Goal: Information Seeking & Learning: Learn about a topic

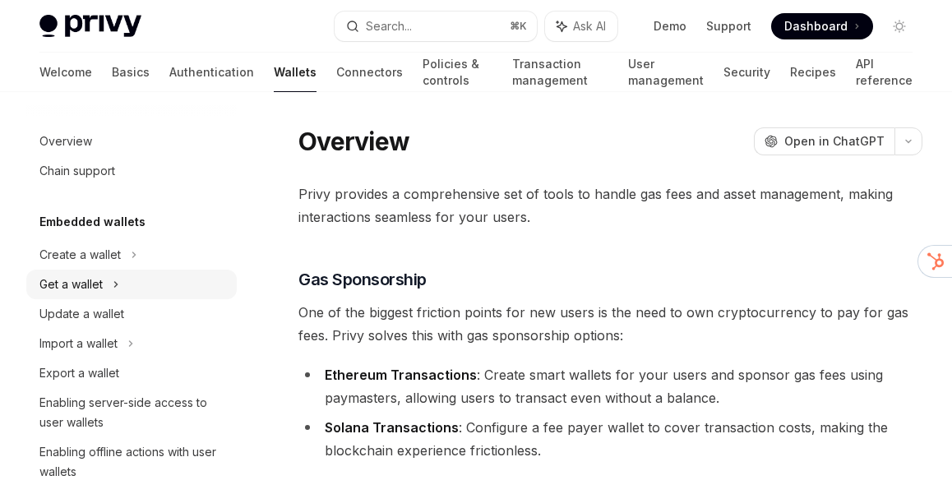
scroll to position [25, 0]
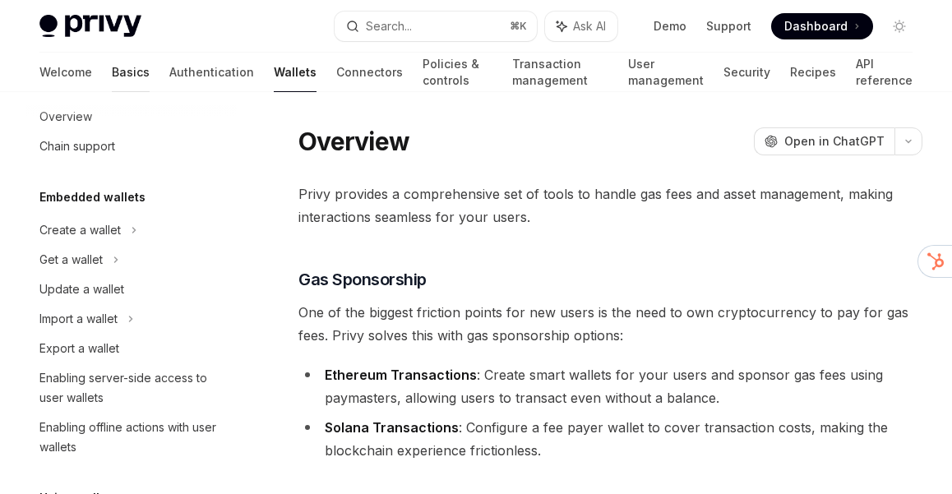
click at [112, 73] on link "Basics" at bounding box center [131, 72] width 38 height 39
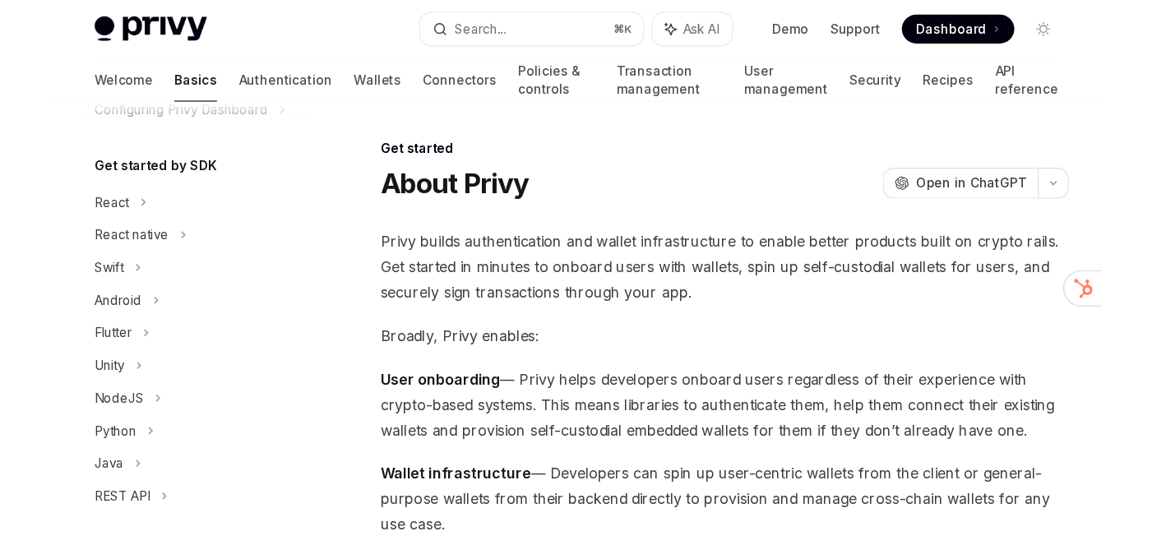
scroll to position [154, 0]
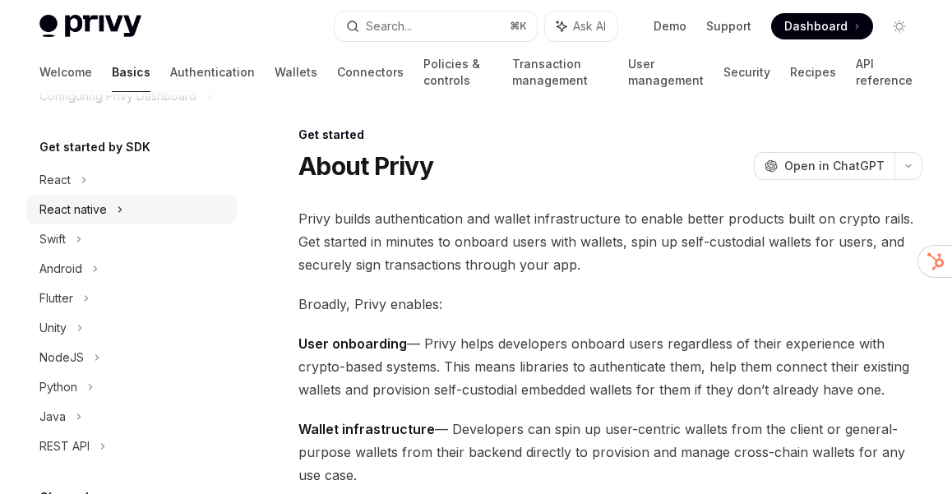
click at [82, 215] on div "React native" at bounding box center [72, 210] width 67 height 20
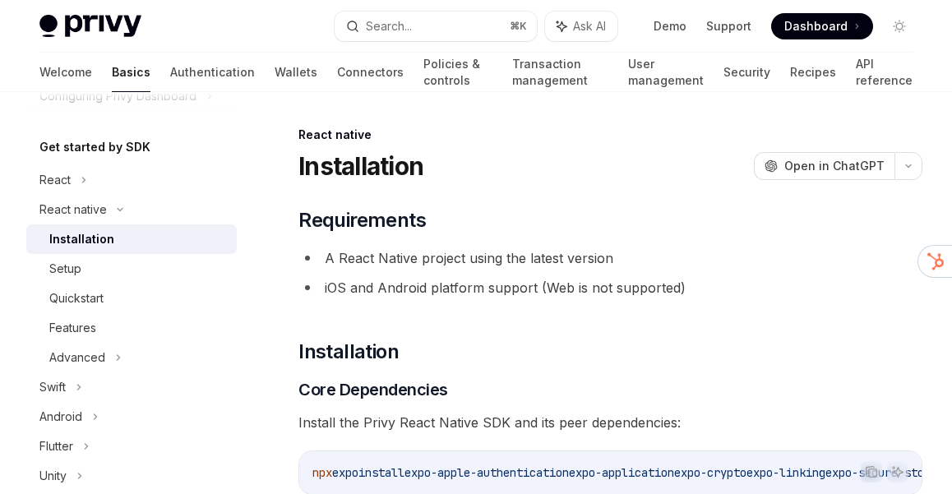
type textarea "*"
